Goal: Task Accomplishment & Management: Complete application form

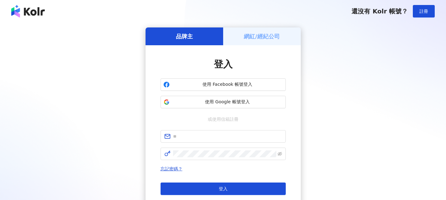
click at [260, 38] on h5 "網紅/經紀公司" at bounding box center [262, 37] width 36 height 8
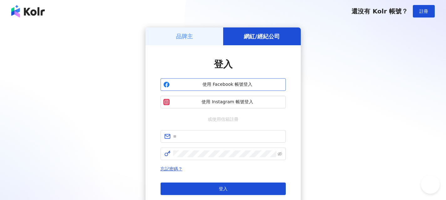
click at [240, 87] on span "使用 Facebook 帳號登入" at bounding box center [227, 85] width 111 height 6
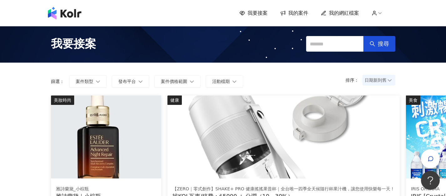
click at [301, 13] on span "我的案件" at bounding box center [298, 13] width 20 height 7
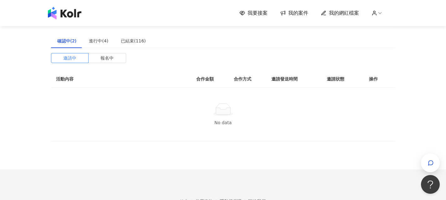
click at [254, 15] on span "我要接案" at bounding box center [257, 13] width 20 height 7
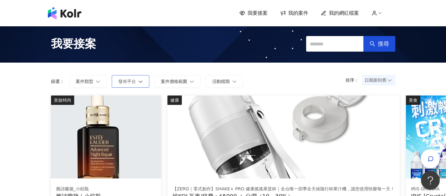
click at [132, 81] on span "發布平台" at bounding box center [127, 81] width 18 height 5
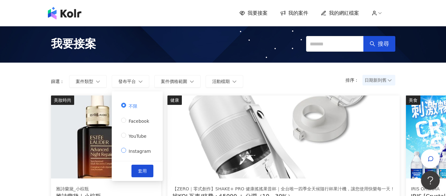
click at [135, 149] on span "Instagram" at bounding box center [139, 151] width 27 height 5
click at [142, 168] on span "套用" at bounding box center [142, 170] width 9 height 5
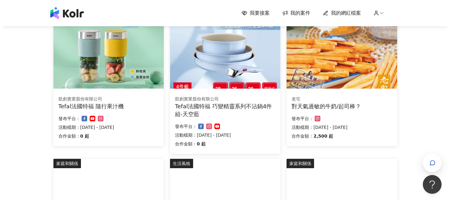
scroll to position [125, 0]
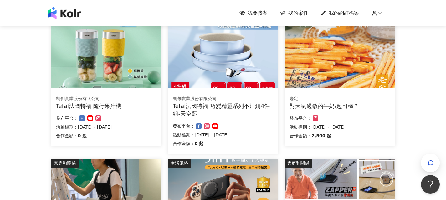
click at [321, 70] on img at bounding box center [339, 47] width 110 height 83
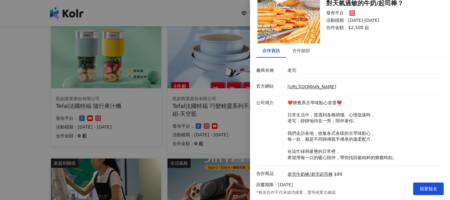
scroll to position [25, 0]
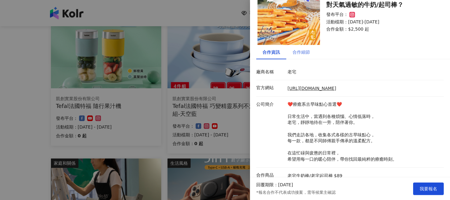
click at [301, 56] on div "合作細節" at bounding box center [301, 52] width 30 height 14
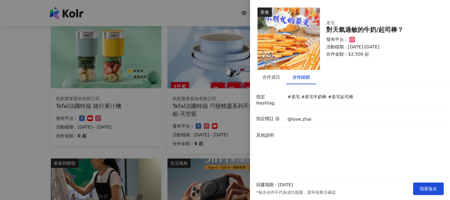
scroll to position [0, 0]
click at [271, 81] on div "合作資訊" at bounding box center [271, 77] width 30 height 14
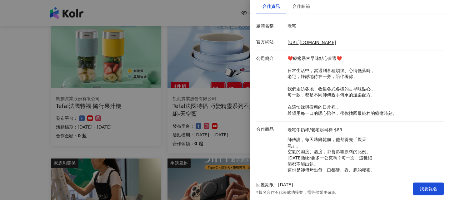
scroll to position [88, 0]
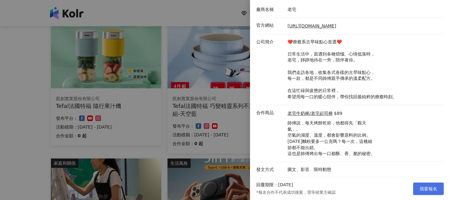
click at [423, 189] on span "我要報名" at bounding box center [429, 189] width 18 height 5
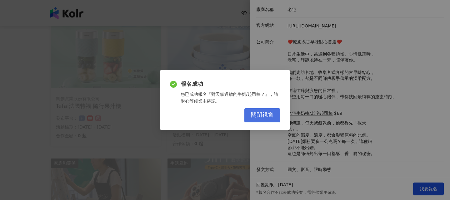
click at [259, 115] on span "關閉視窗" at bounding box center [262, 115] width 23 height 7
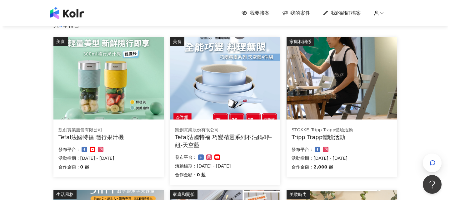
scroll to position [94, 0]
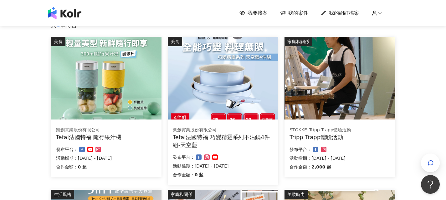
click at [251, 105] on img at bounding box center [223, 78] width 110 height 83
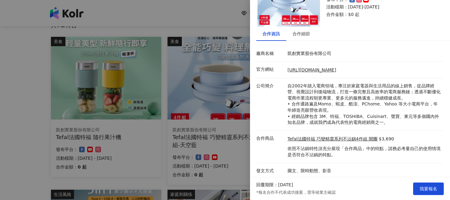
scroll to position [44, 0]
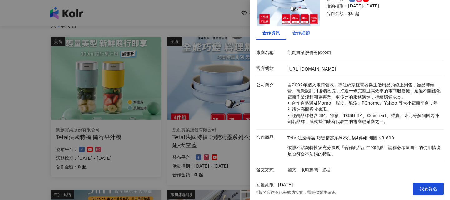
click at [305, 33] on div "合作細節" at bounding box center [302, 32] width 18 height 7
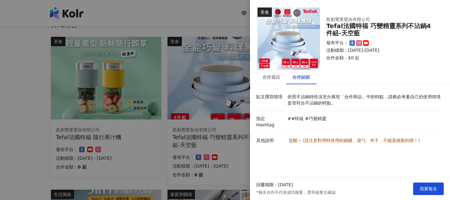
scroll to position [0, 0]
click at [159, 90] on div at bounding box center [225, 100] width 450 height 200
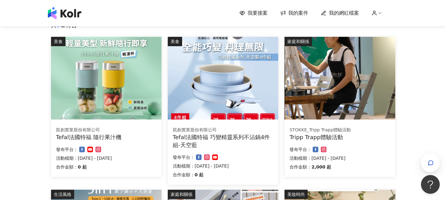
click at [336, 87] on img at bounding box center [339, 78] width 110 height 83
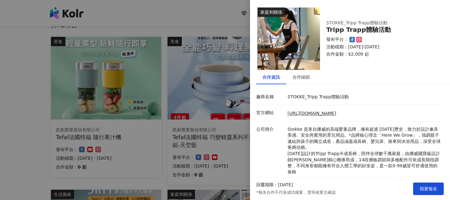
click at [205, 101] on div at bounding box center [225, 100] width 450 height 200
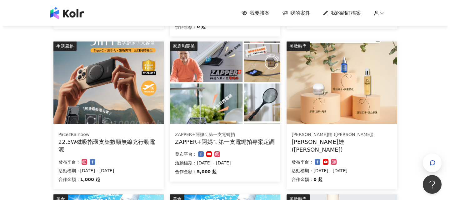
scroll to position [250, 0]
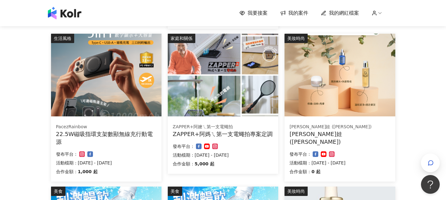
click at [201, 94] on img at bounding box center [223, 75] width 110 height 83
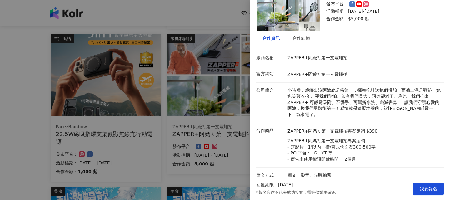
scroll to position [44, 0]
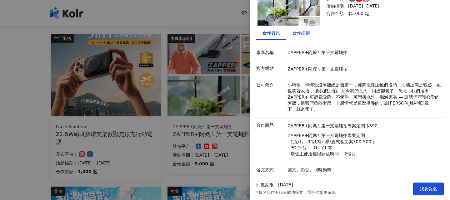
click at [301, 31] on div "合作細節" at bounding box center [302, 32] width 18 height 7
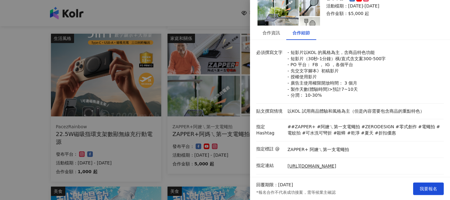
click at [184, 93] on div at bounding box center [225, 100] width 450 height 200
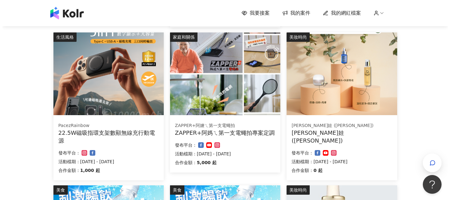
scroll to position [250, 0]
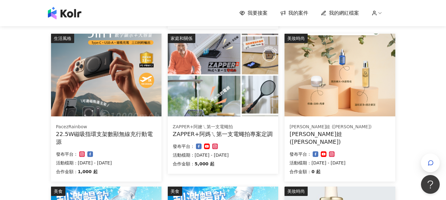
click at [190, 87] on img at bounding box center [223, 75] width 110 height 83
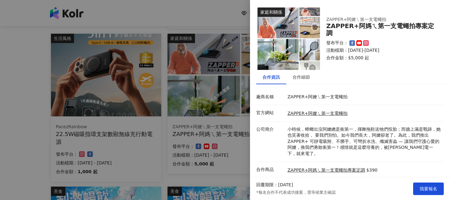
click at [147, 91] on div at bounding box center [225, 100] width 450 height 200
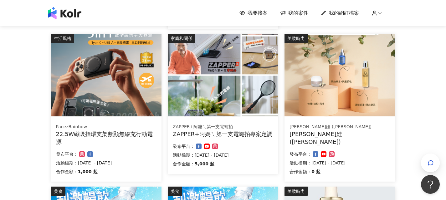
click at [104, 91] on img at bounding box center [106, 75] width 110 height 83
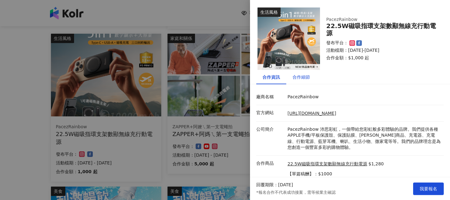
click at [308, 77] on div "合作細節" at bounding box center [302, 77] width 18 height 7
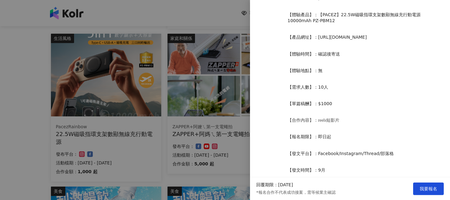
scroll to position [188, 0]
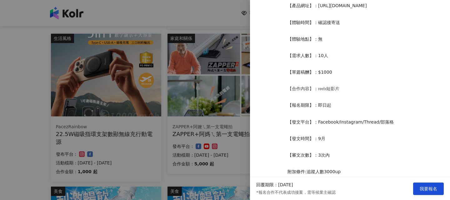
click at [211, 90] on div at bounding box center [225, 100] width 450 height 200
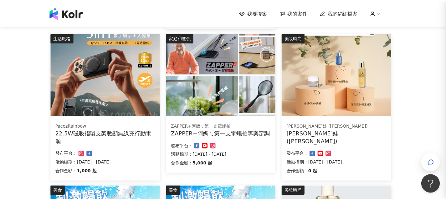
scroll to position [0, 0]
